Goal: Information Seeking & Learning: Find contact information

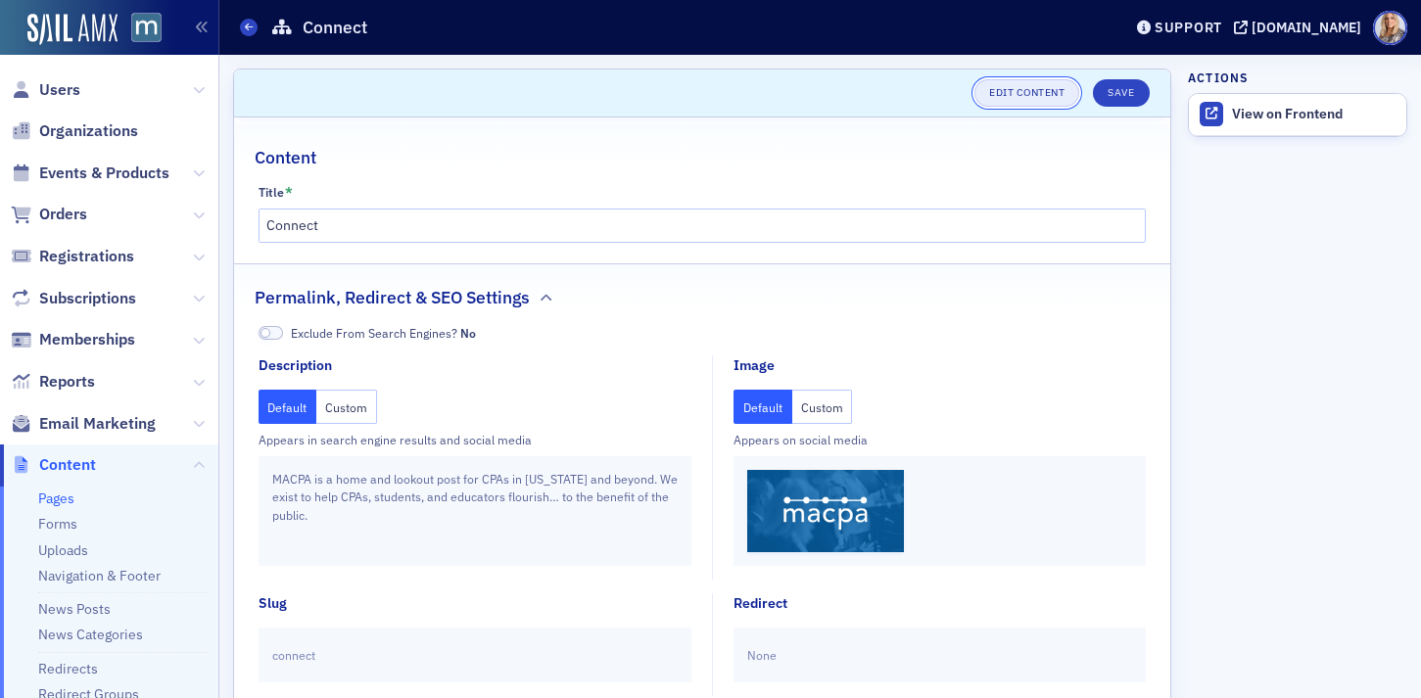
click at [1006, 98] on link "Edit Content" at bounding box center [1026, 92] width 105 height 27
click at [1265, 123] on link "View on Frontend" at bounding box center [1297, 114] width 217 height 41
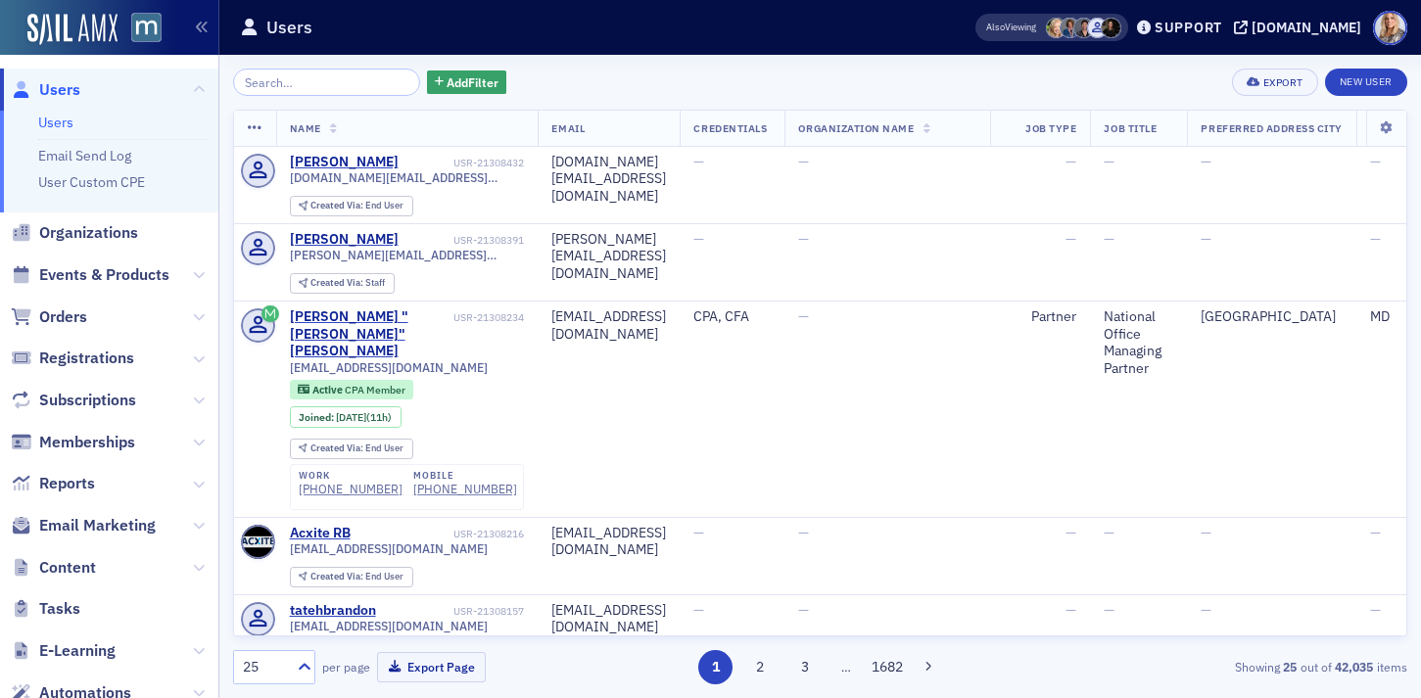
click at [272, 86] on input "search" at bounding box center [326, 82] width 187 height 27
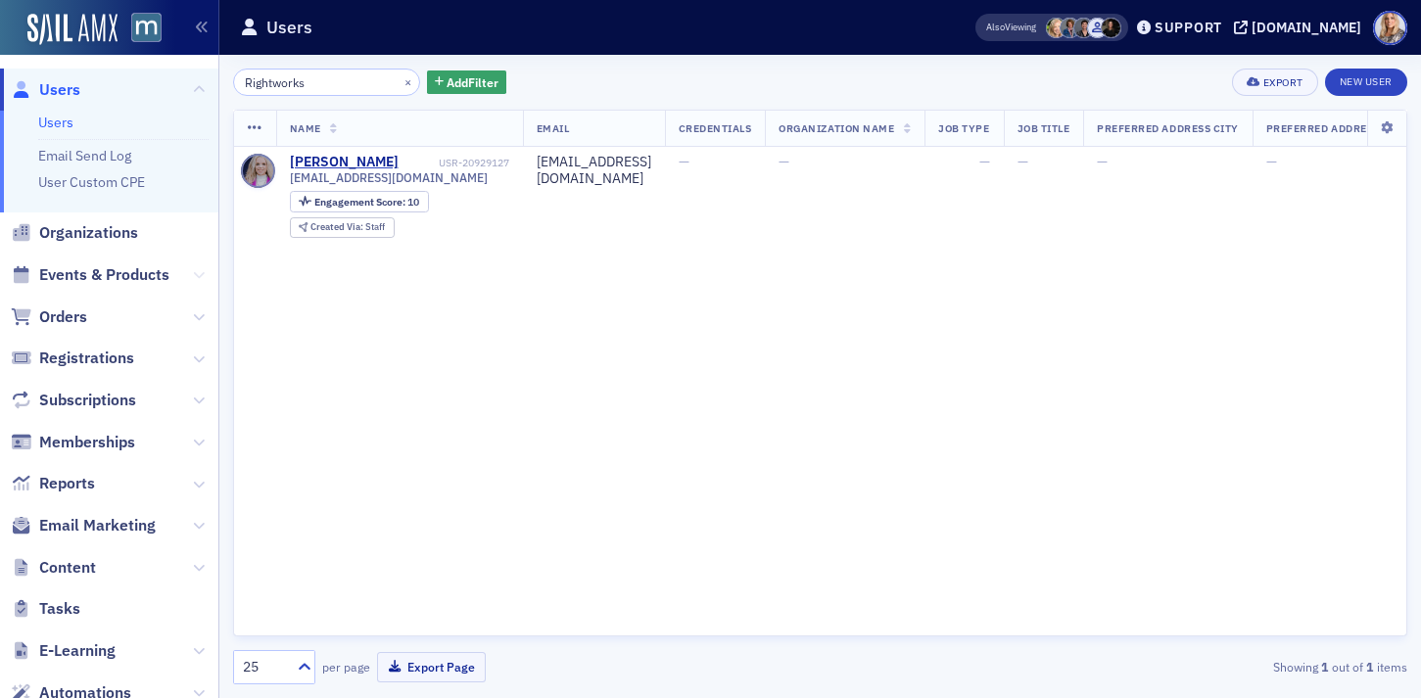
type input "Rightworks"
click at [202, 272] on icon at bounding box center [199, 275] width 12 height 12
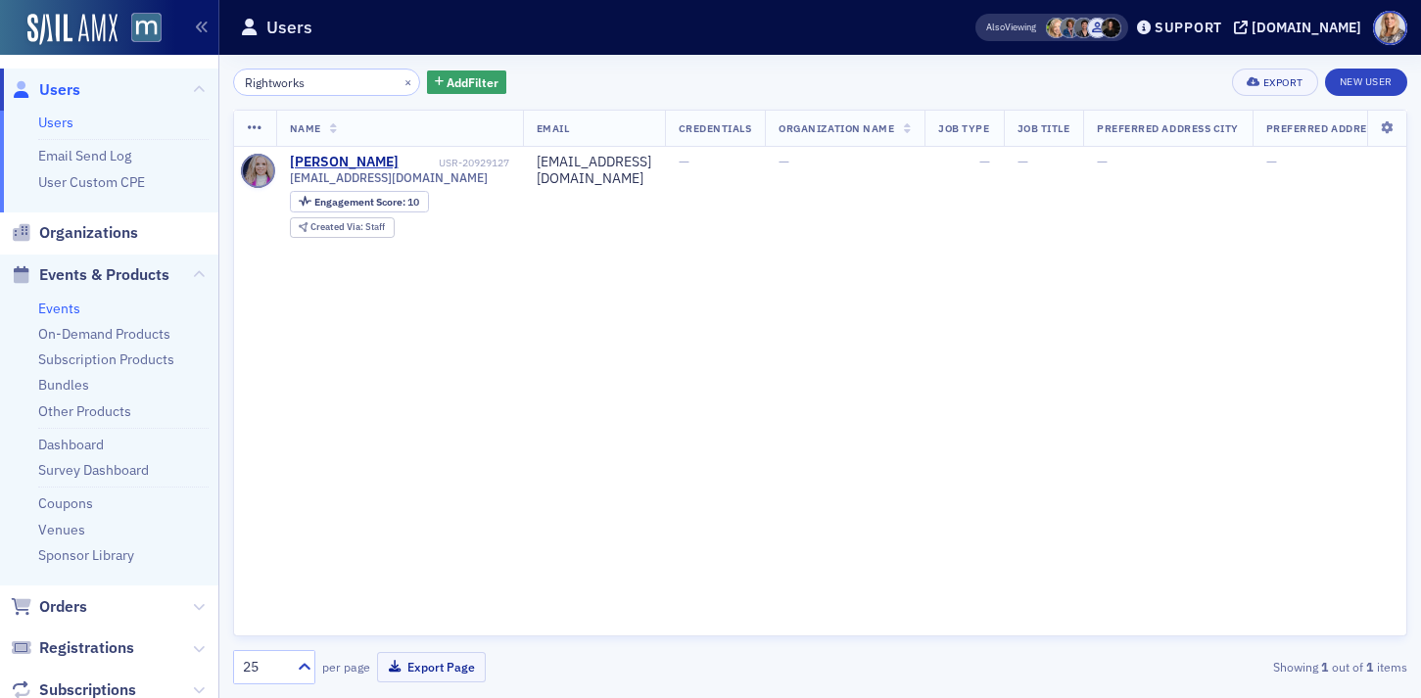
click at [69, 303] on link "Events" at bounding box center [59, 309] width 42 height 18
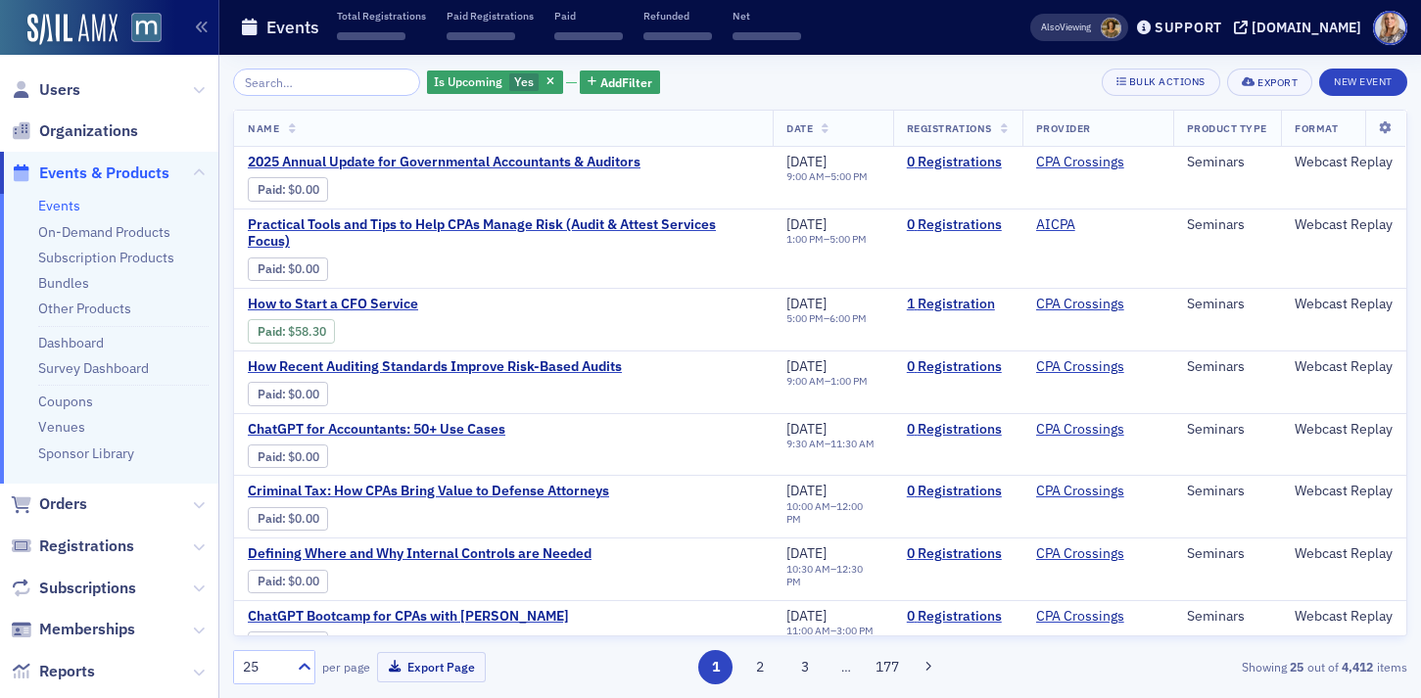
click at [327, 80] on input "search" at bounding box center [326, 82] width 187 height 27
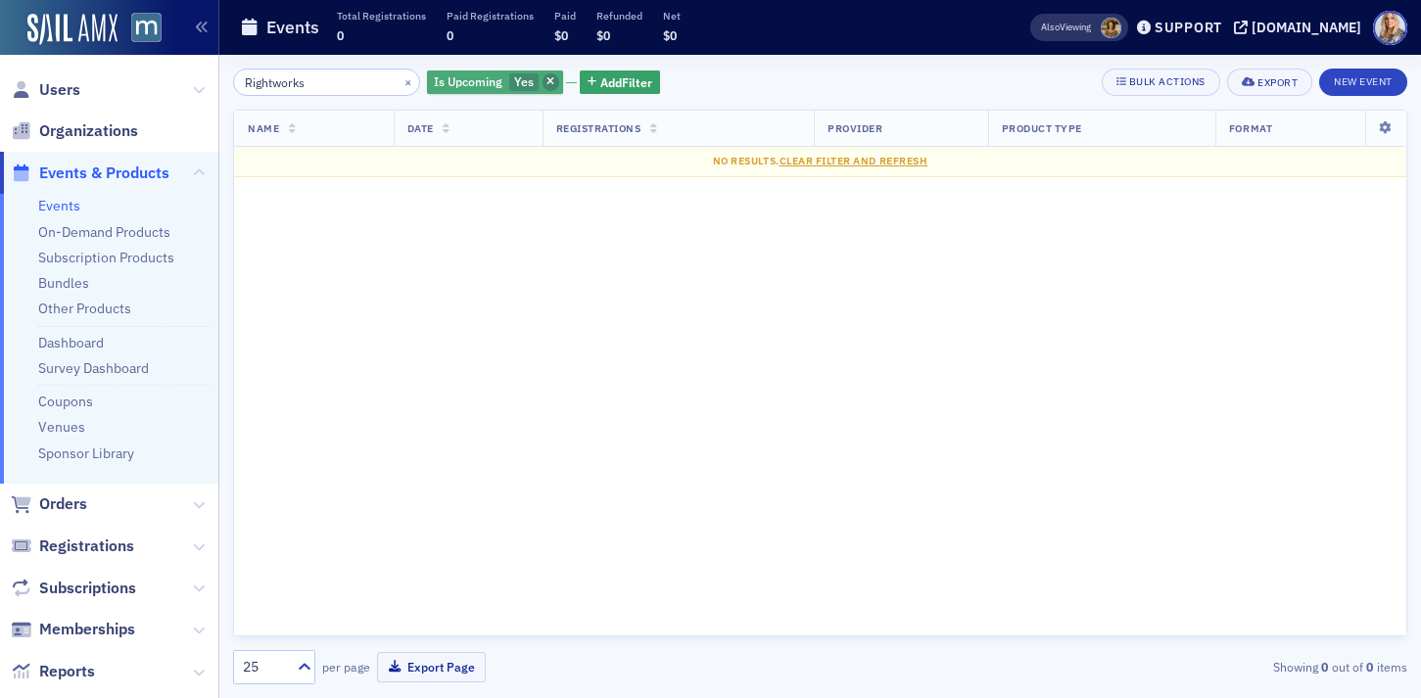
type input "Rightworks"
click at [546, 80] on icon "button" at bounding box center [550, 82] width 8 height 11
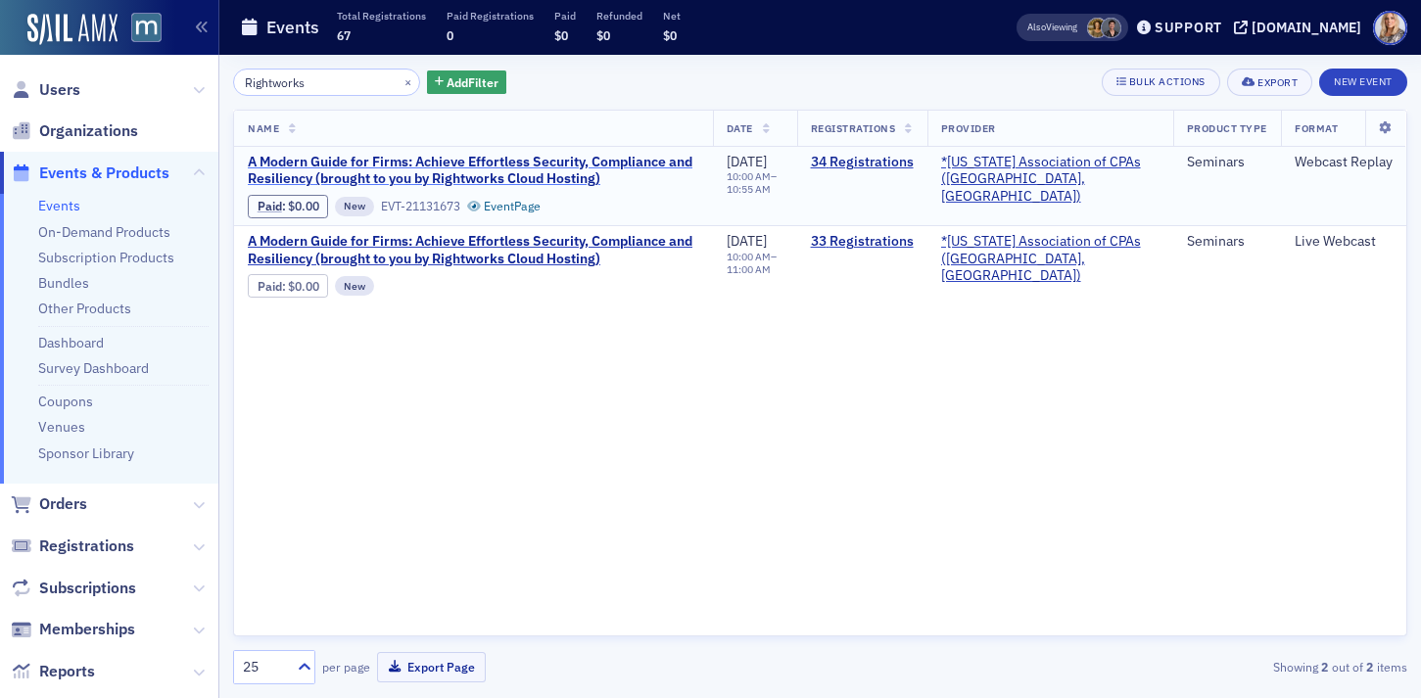
click at [510, 165] on span "A Modern Guide for Firms: Achieve Effortless Security, Compliance and Resilienc…" at bounding box center [473, 171] width 451 height 34
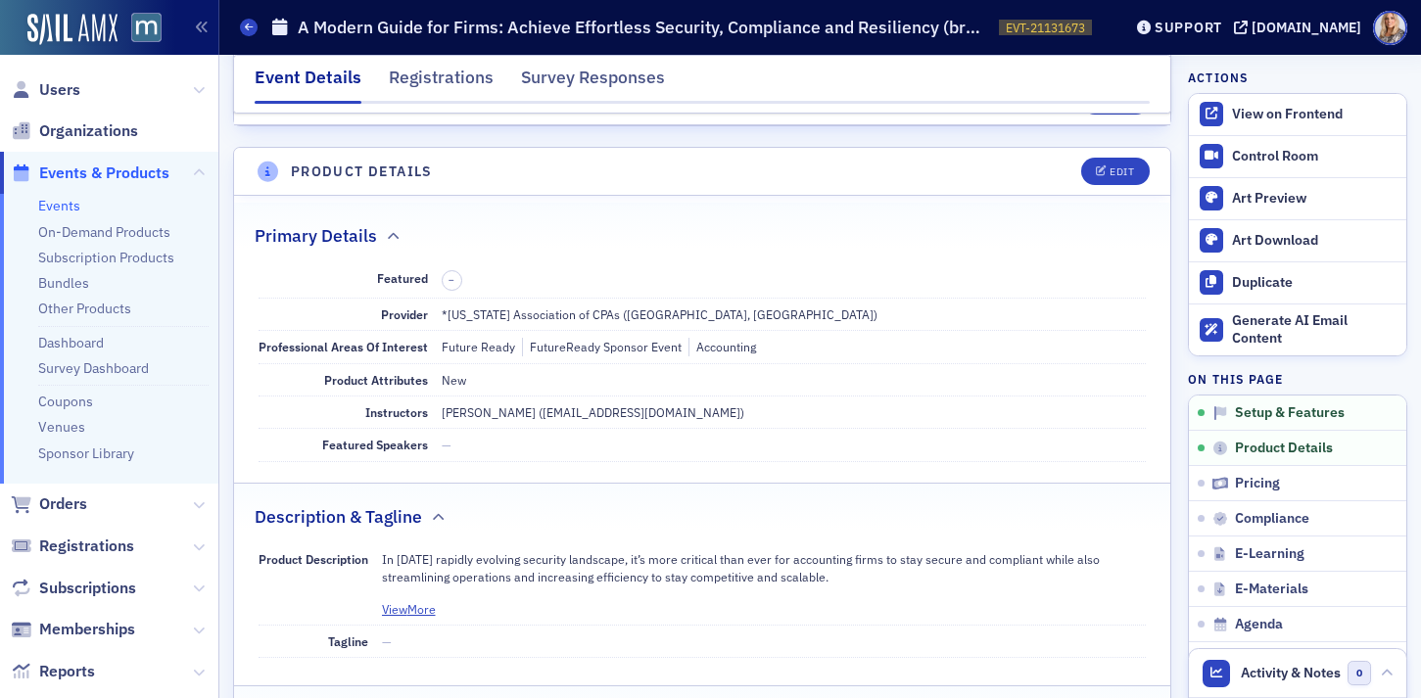
scroll to position [467, 0]
drag, startPoint x: 439, startPoint y: 406, endPoint x: 553, endPoint y: 412, distance: 114.7
click at [553, 412] on div "[PERSON_NAME] ([EMAIL_ADDRESS][DOMAIN_NAME])" at bounding box center [593, 410] width 303 height 18
copy div "[PERSON_NAME]"
